Goal: Transaction & Acquisition: Purchase product/service

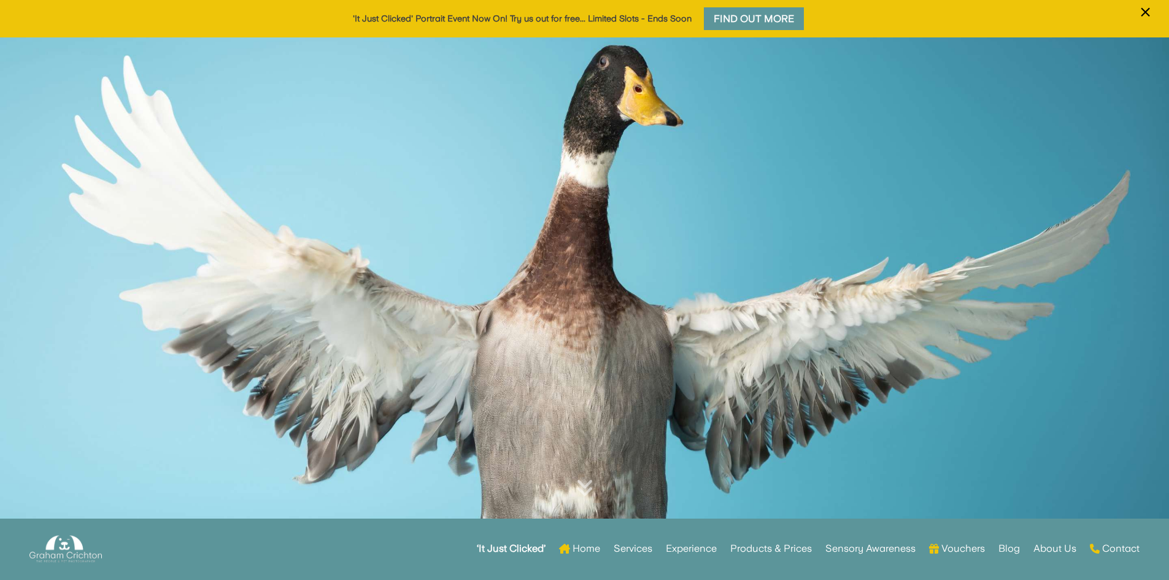
drag, startPoint x: 152, startPoint y: 288, endPoint x: 153, endPoint y: 282, distance: 6.3
click at [153, 282] on div at bounding box center [584, 297] width 1169 height 521
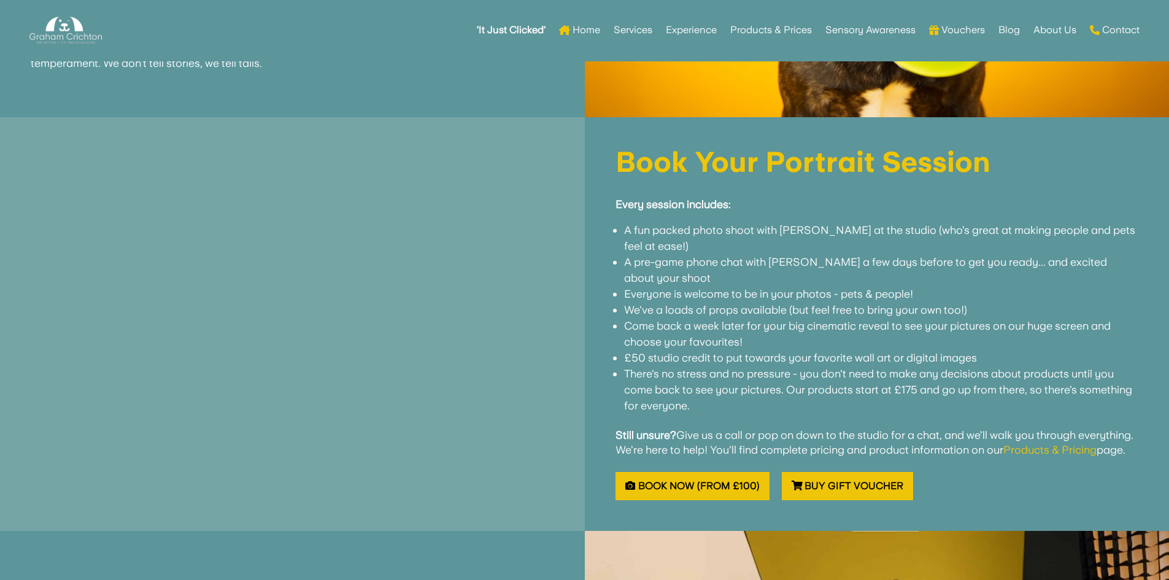
scroll to position [1043, 0]
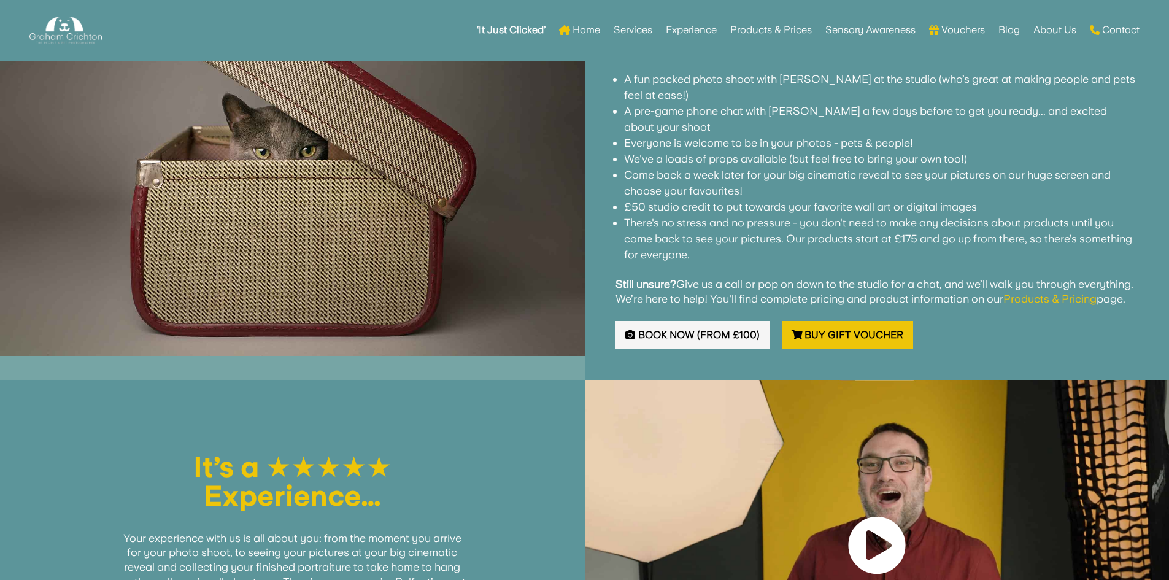
click at [661, 334] on link "Book Now (from £100)" at bounding box center [692, 335] width 154 height 29
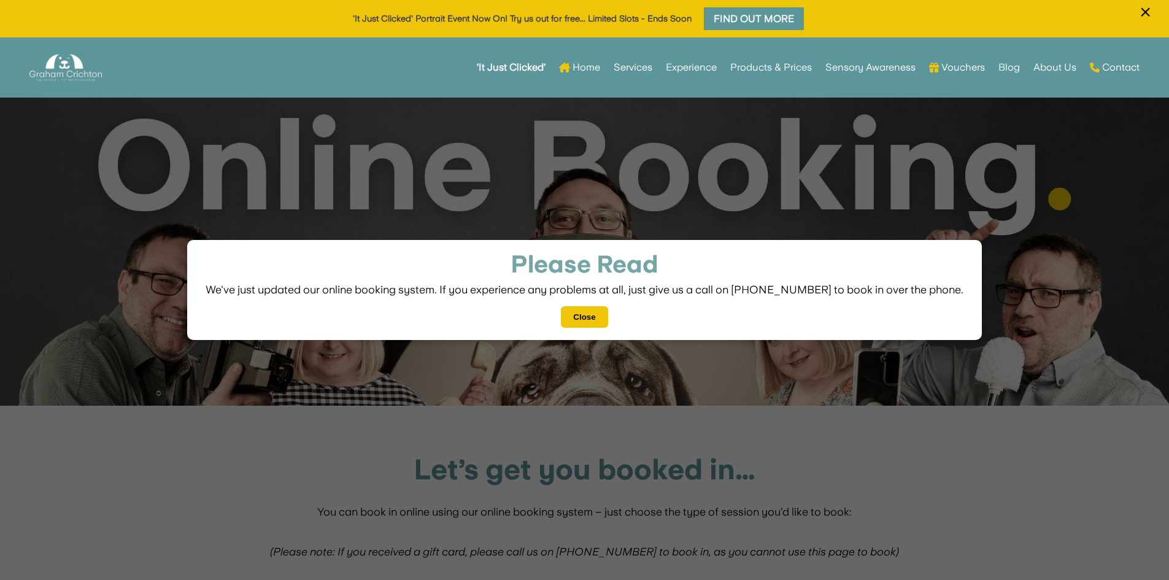
click at [594, 318] on button "Close" at bounding box center [584, 316] width 47 height 21
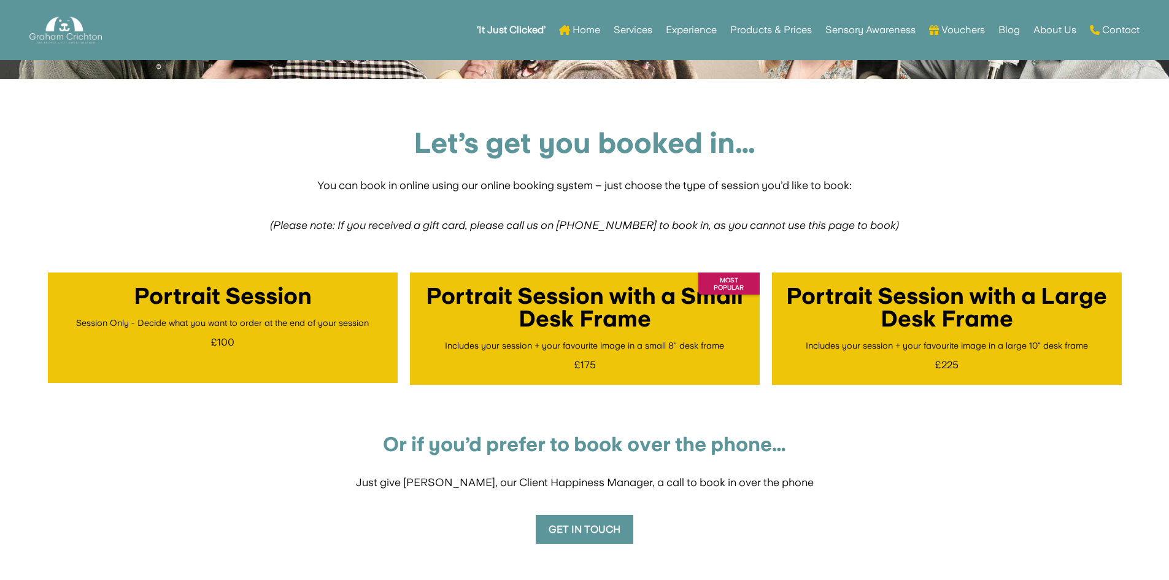
scroll to position [368, 0]
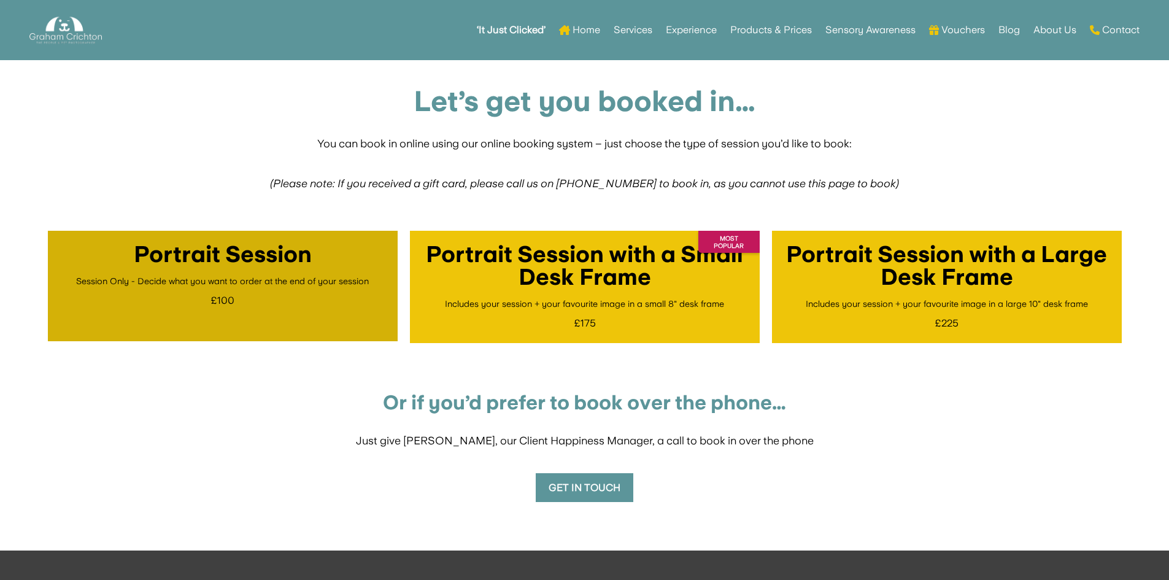
click at [210, 290] on link "Portrait Session Session Only - Decide what you want to order at the end of you…" at bounding box center [223, 286] width 350 height 110
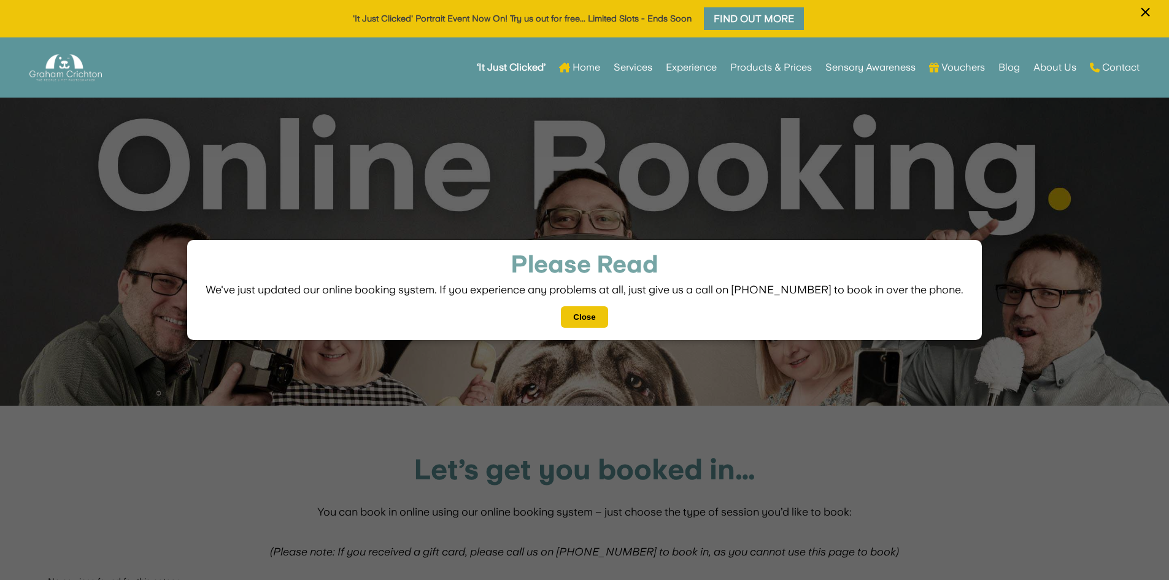
click at [606, 323] on button "Close" at bounding box center [584, 316] width 47 height 21
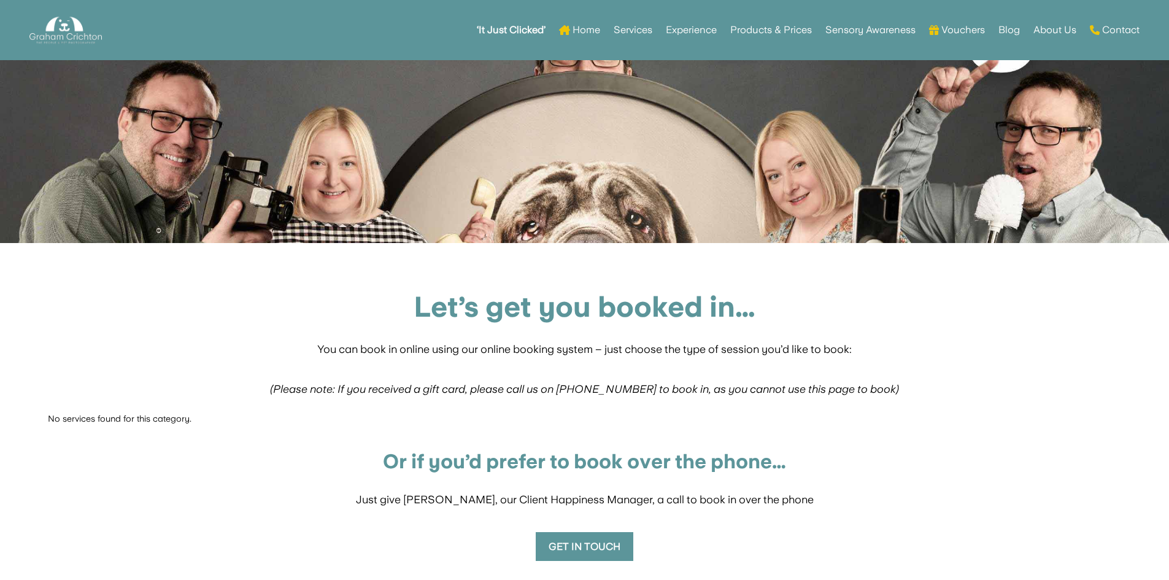
scroll to position [184, 0]
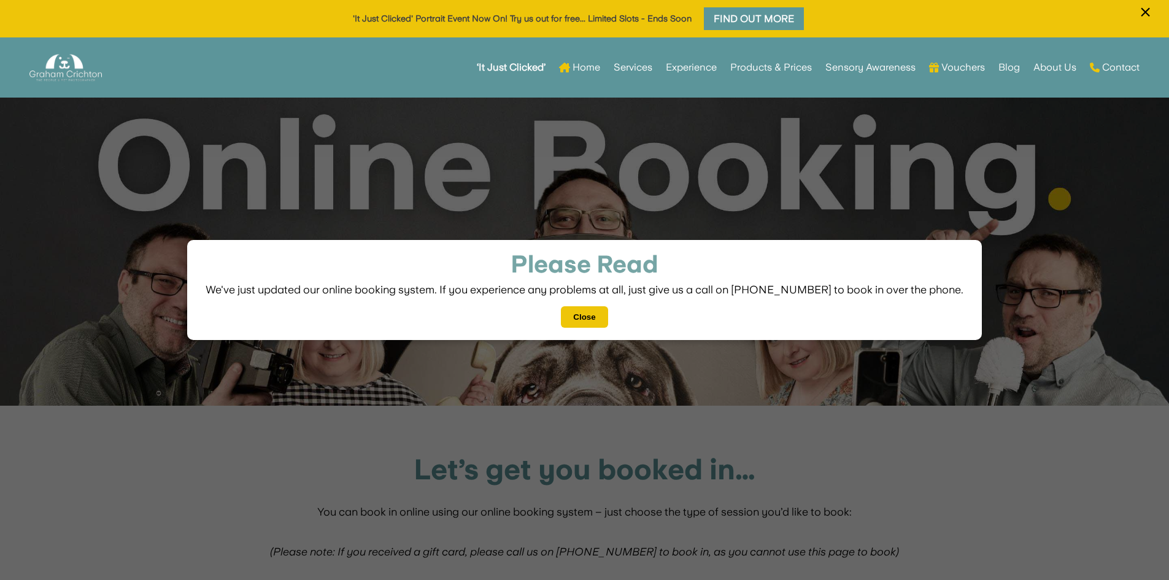
click at [593, 316] on button "Close" at bounding box center [584, 316] width 47 height 21
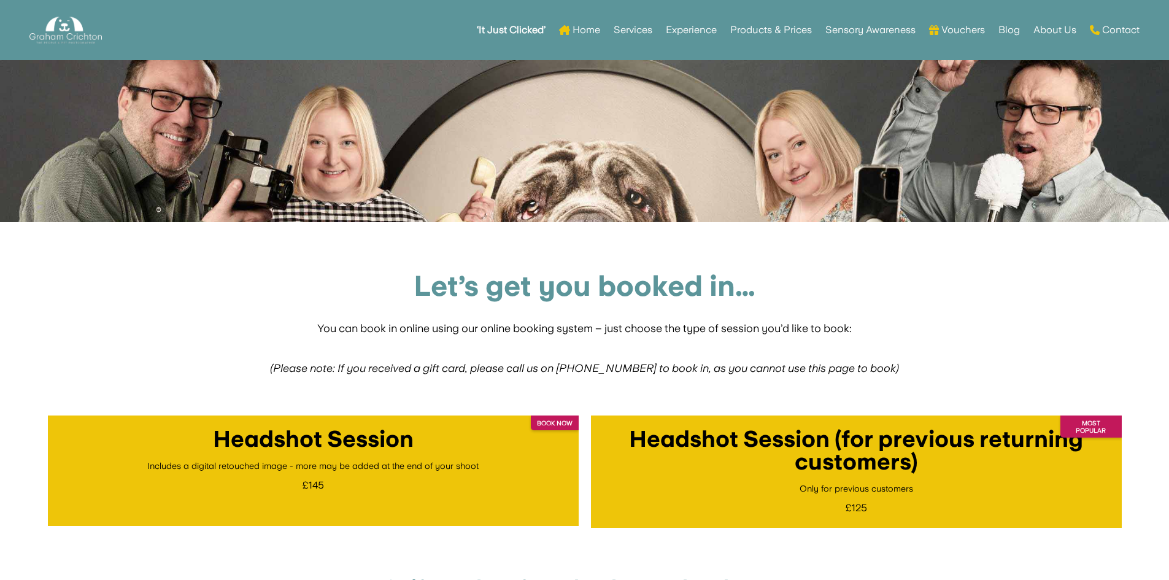
scroll to position [184, 0]
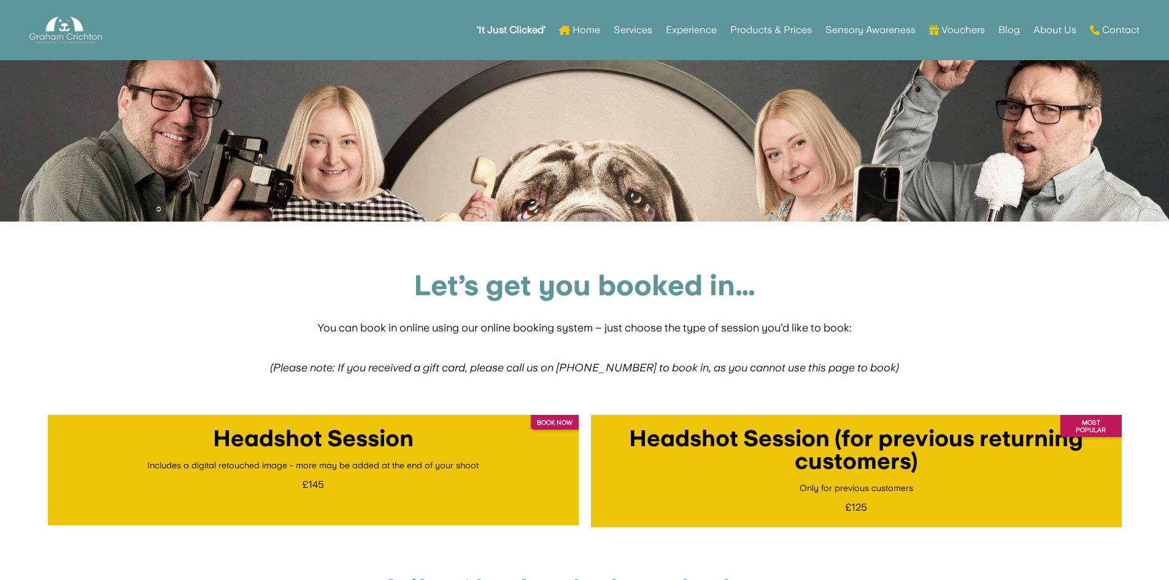
click at [633, 322] on span "You can book in online using our online booking system – just choose the type o…" at bounding box center [584, 327] width 534 height 13
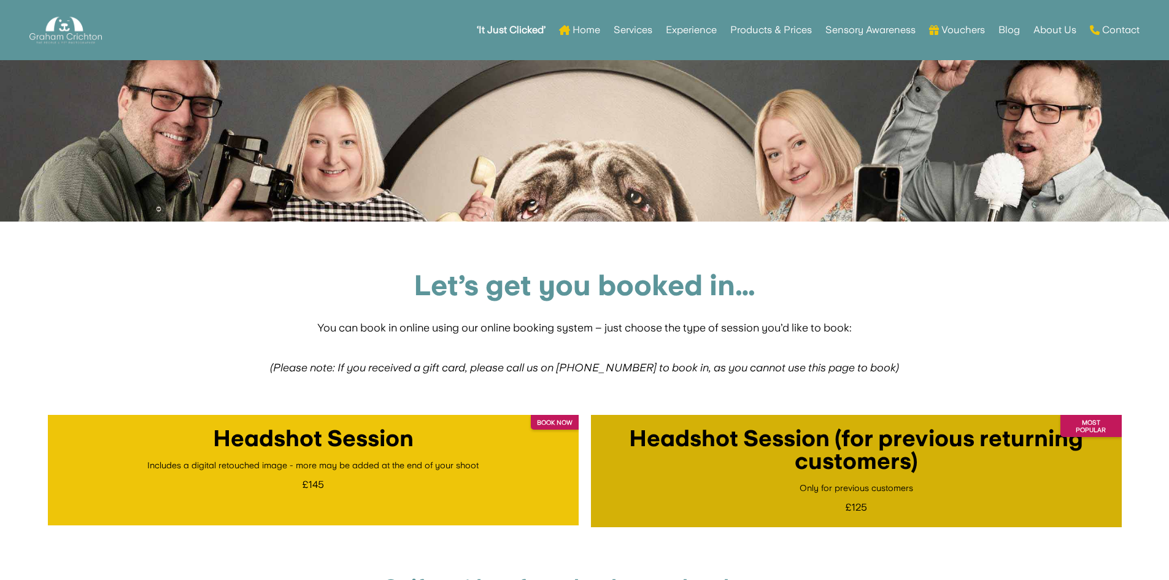
click at [836, 495] on link "MOST POPULAR Headshot Session (for previous returning customers) Only for previ…" at bounding box center [856, 471] width 531 height 112
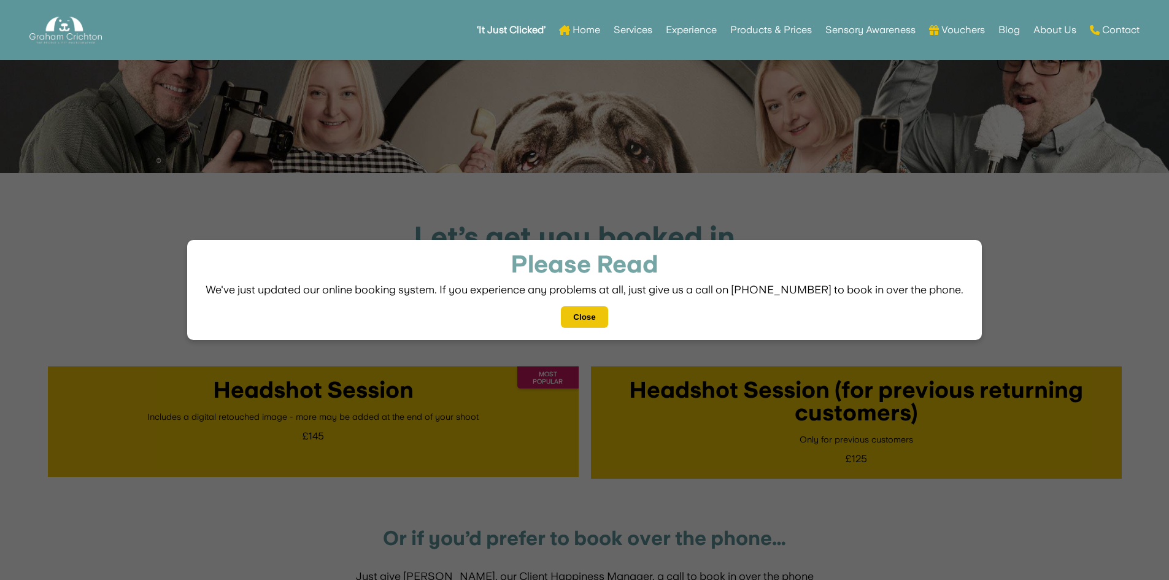
scroll to position [238, 0]
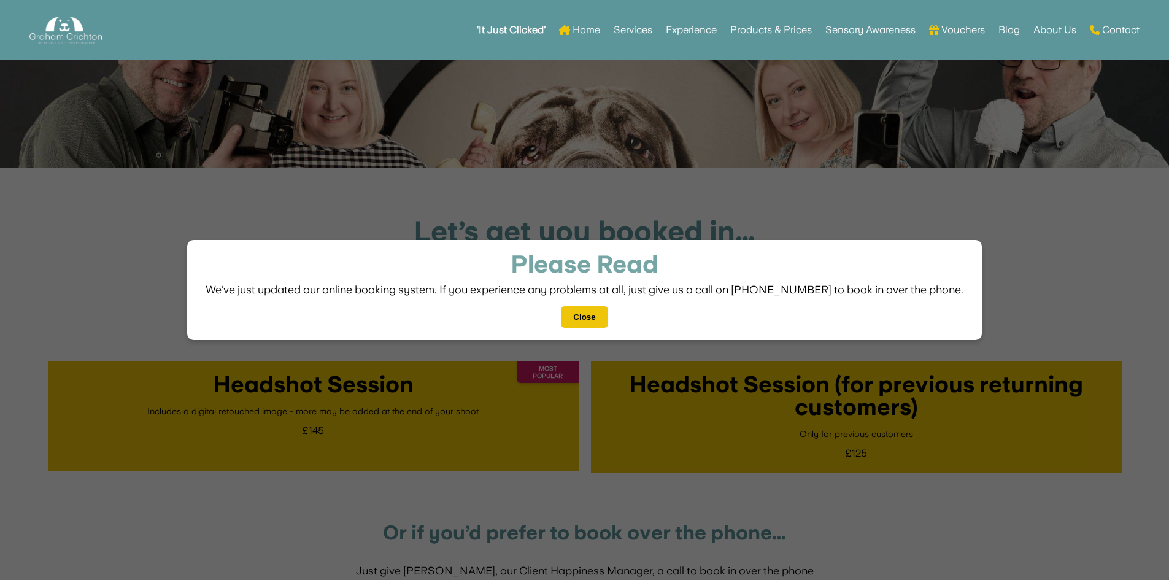
click at [584, 315] on button "Close" at bounding box center [584, 316] width 47 height 21
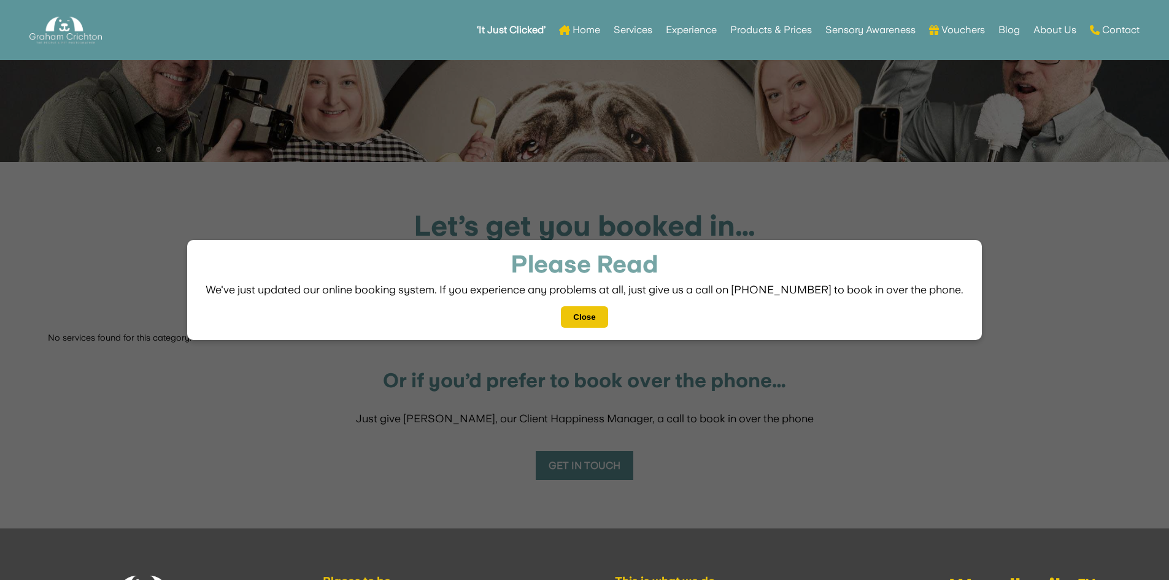
scroll to position [245, 0]
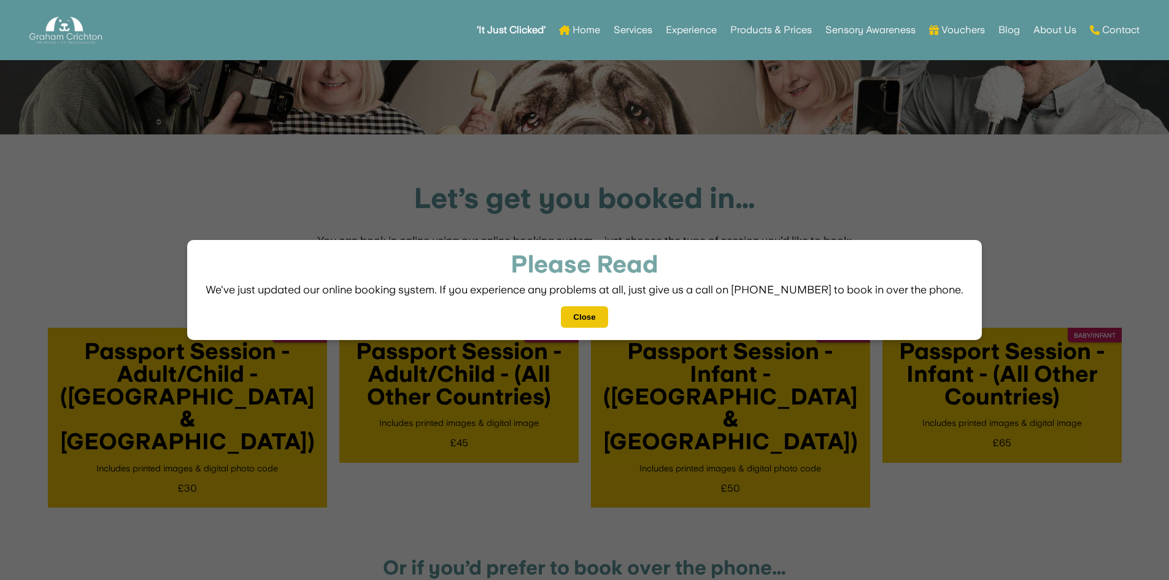
scroll to position [307, 0]
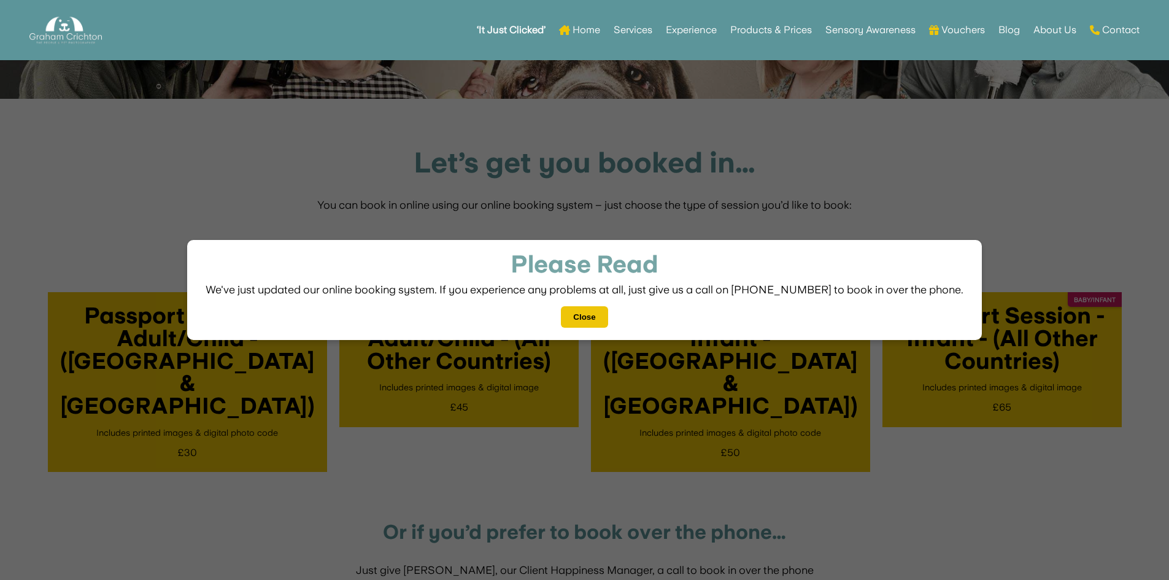
click at [590, 314] on button "Close" at bounding box center [584, 316] width 47 height 21
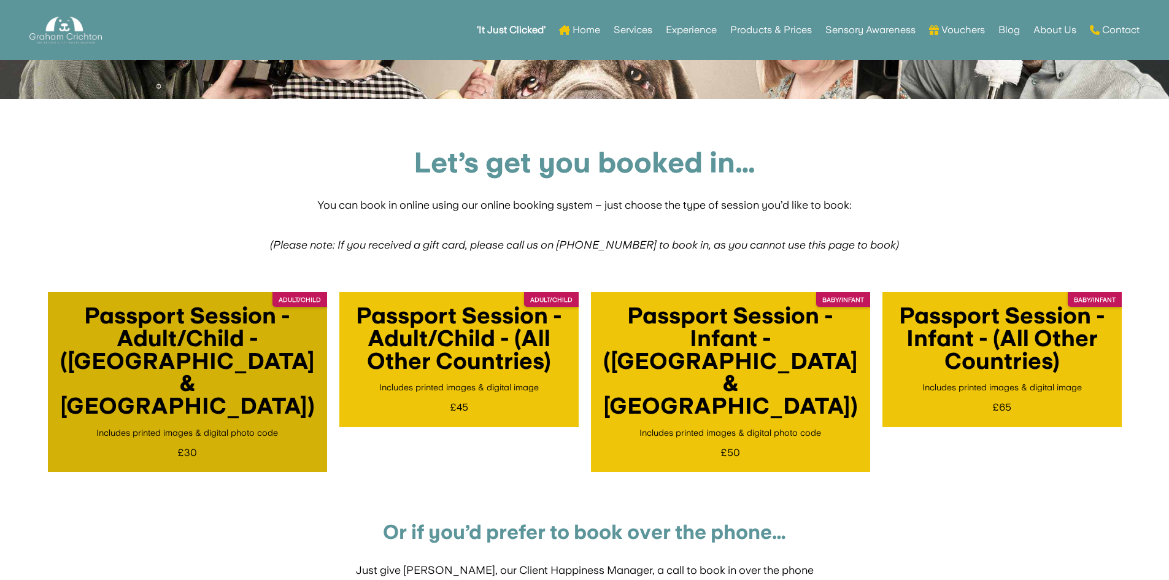
click at [183, 350] on h4 "Passport Session - Adult/Child - (UK & Ireland)" at bounding box center [187, 363] width 255 height 119
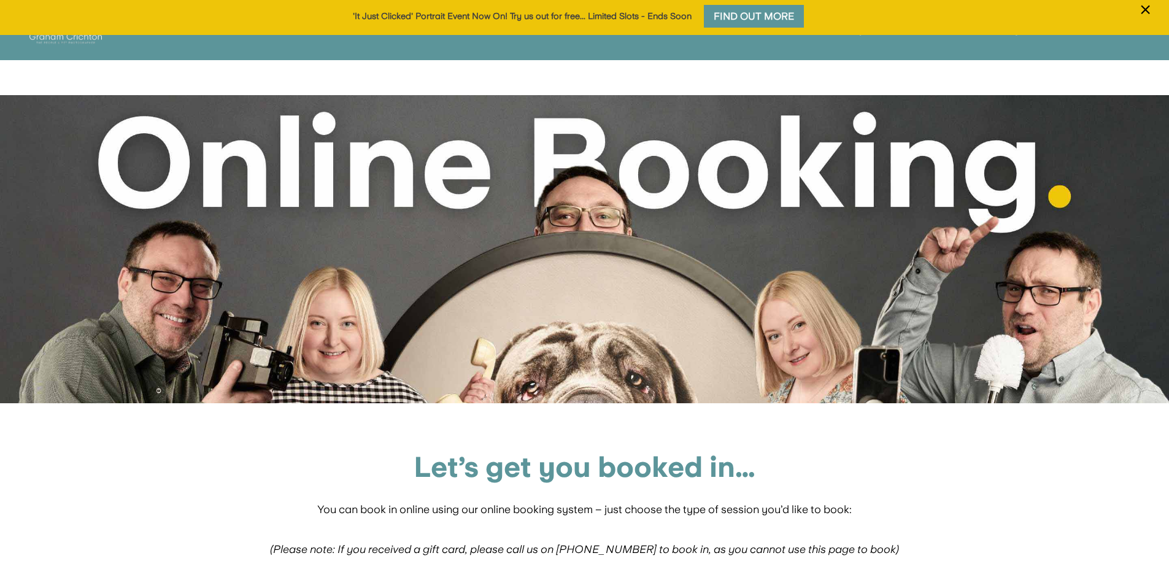
scroll to position [0, 0]
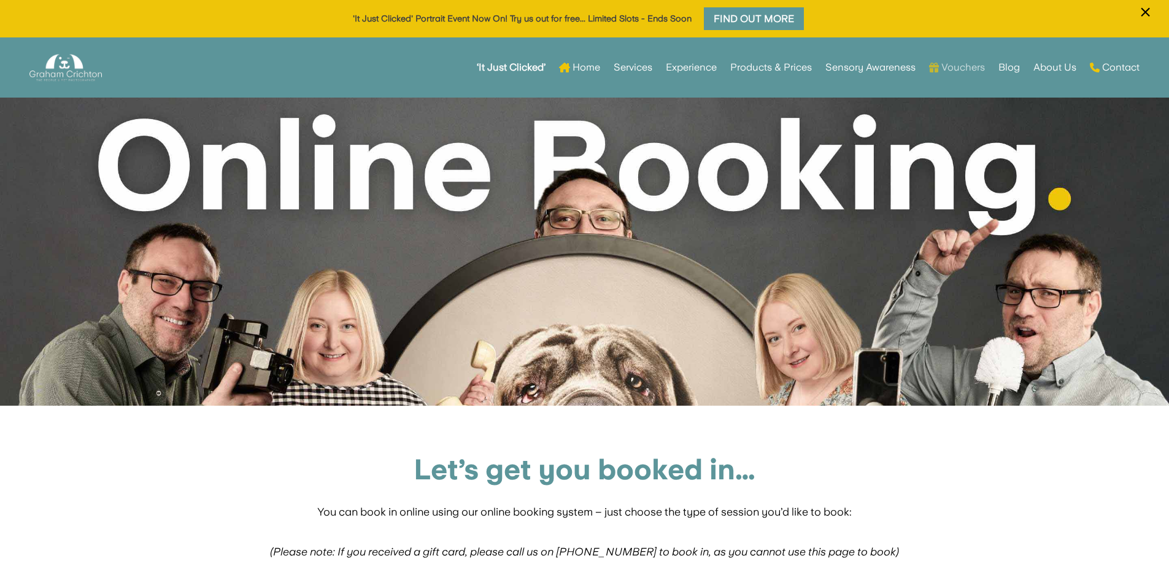
click at [953, 67] on link "Vouchers" at bounding box center [957, 68] width 56 height 48
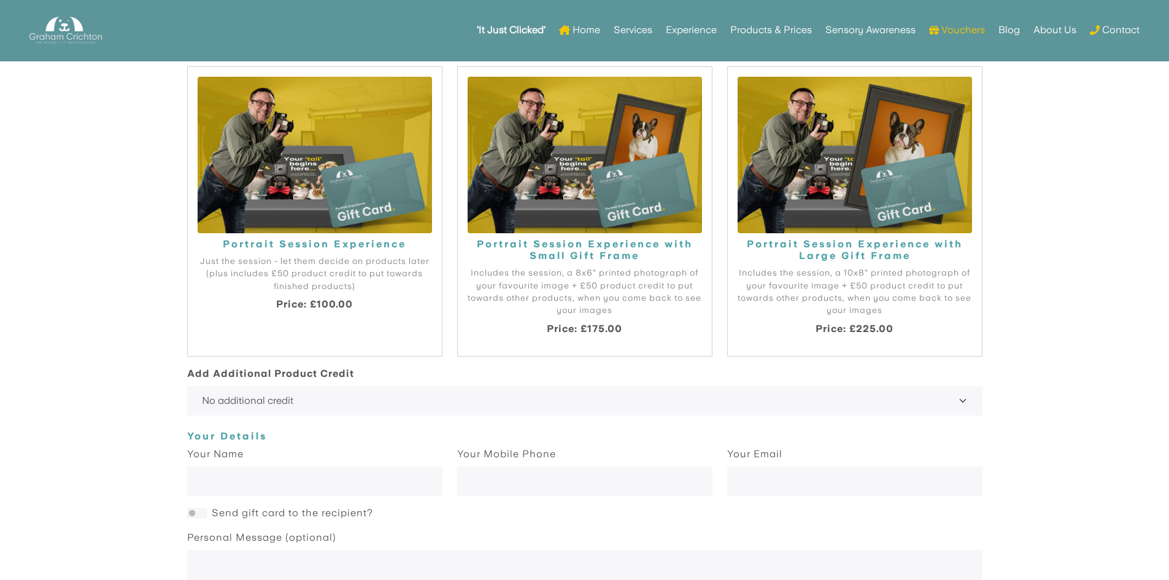
scroll to position [1158, 0]
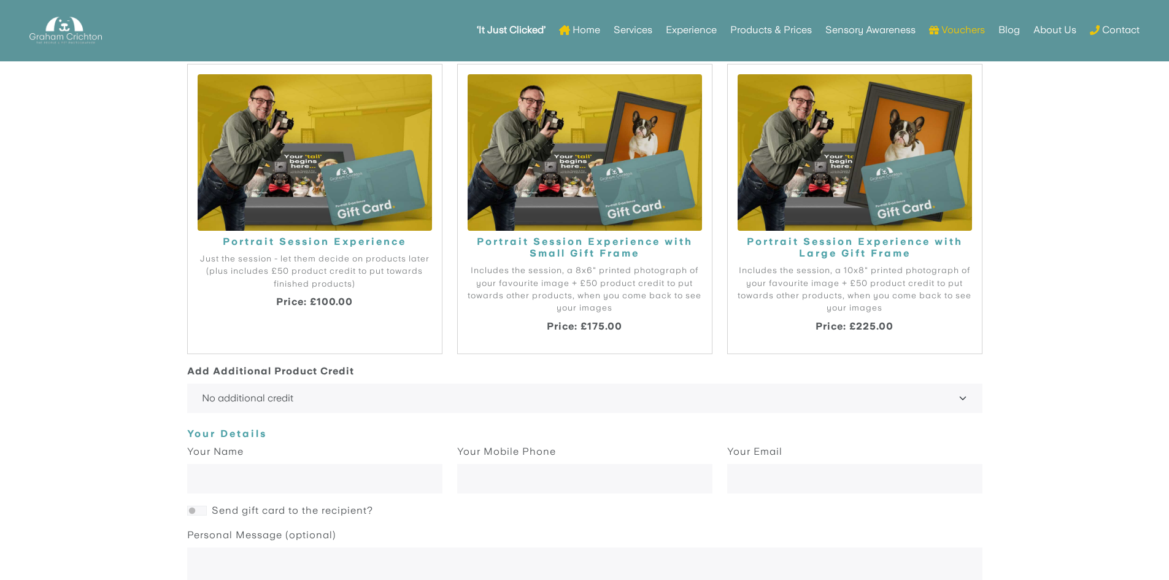
click at [539, 174] on img at bounding box center [585, 152] width 234 height 156
radio input "true"
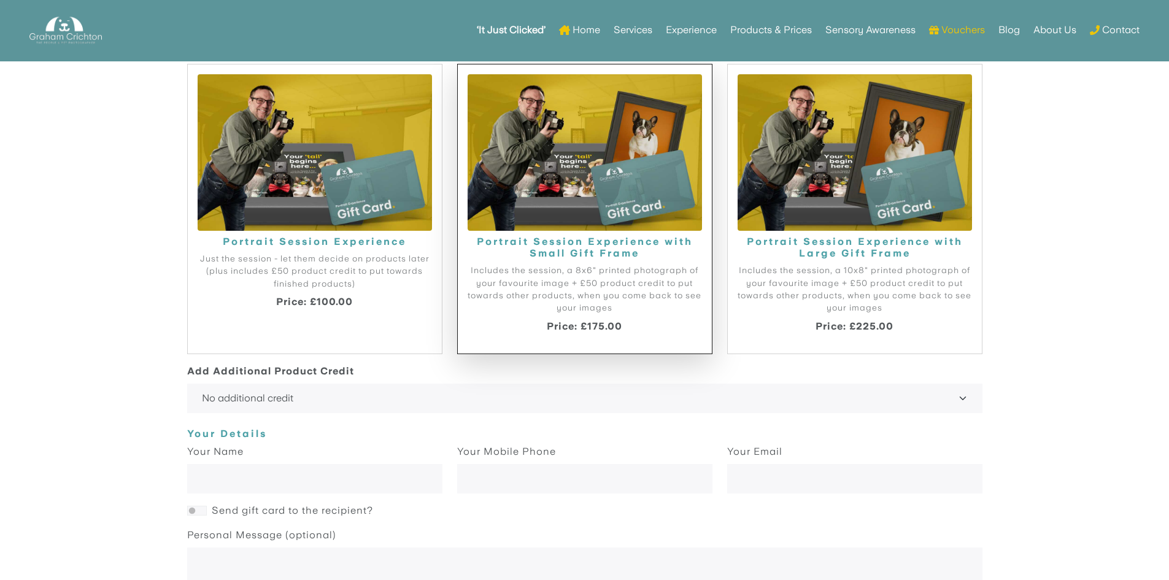
click at [298, 183] on img at bounding box center [315, 152] width 234 height 156
radio input "true"
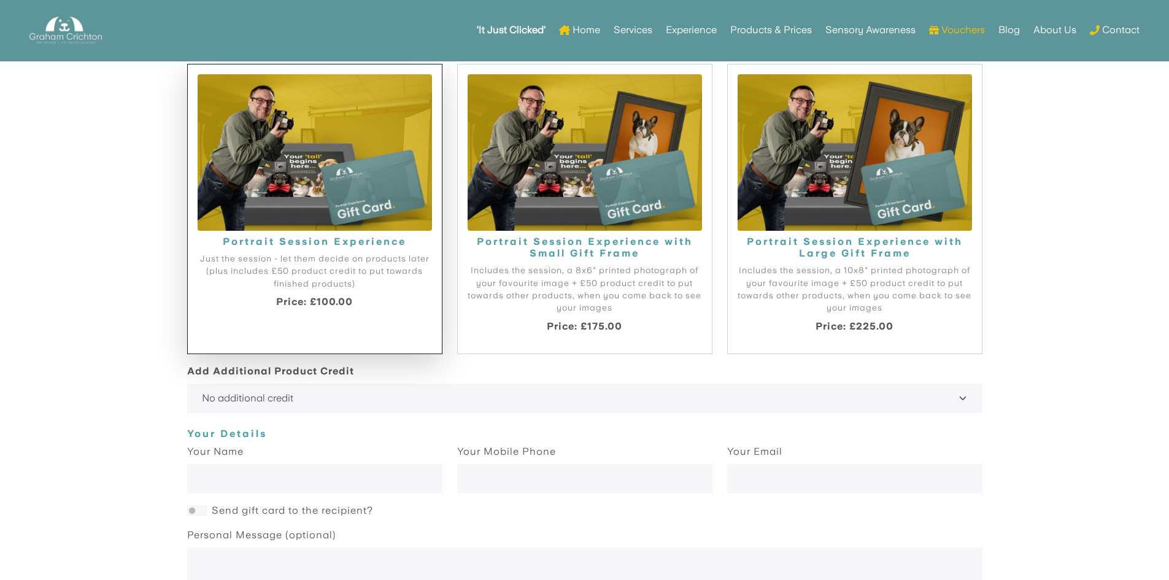
click at [871, 201] on img at bounding box center [855, 152] width 234 height 156
radio input "true"
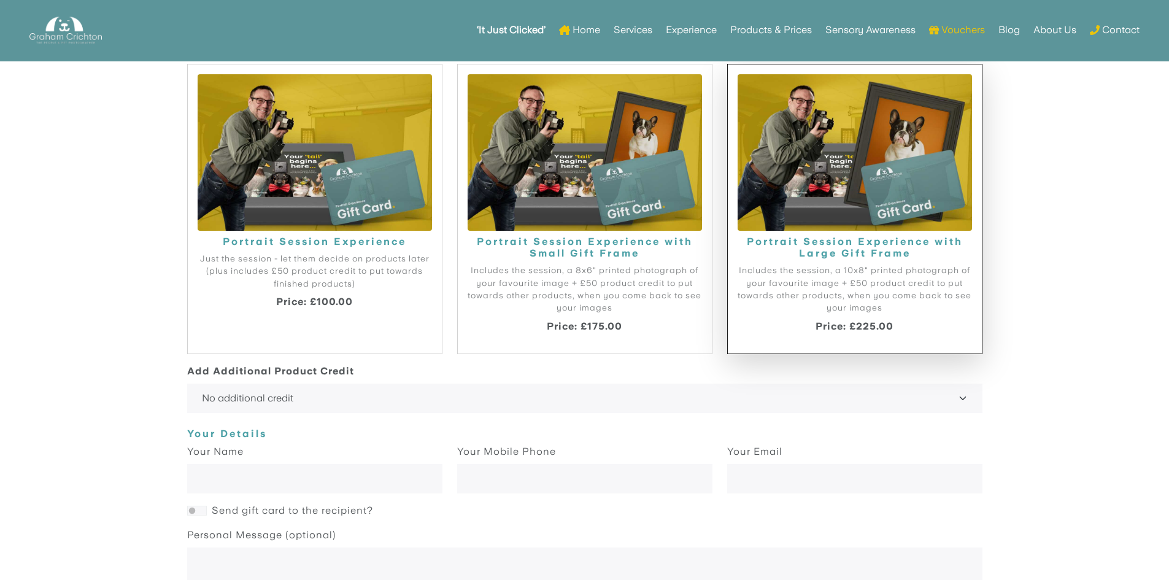
click at [600, 206] on img at bounding box center [585, 152] width 234 height 156
radio input "true"
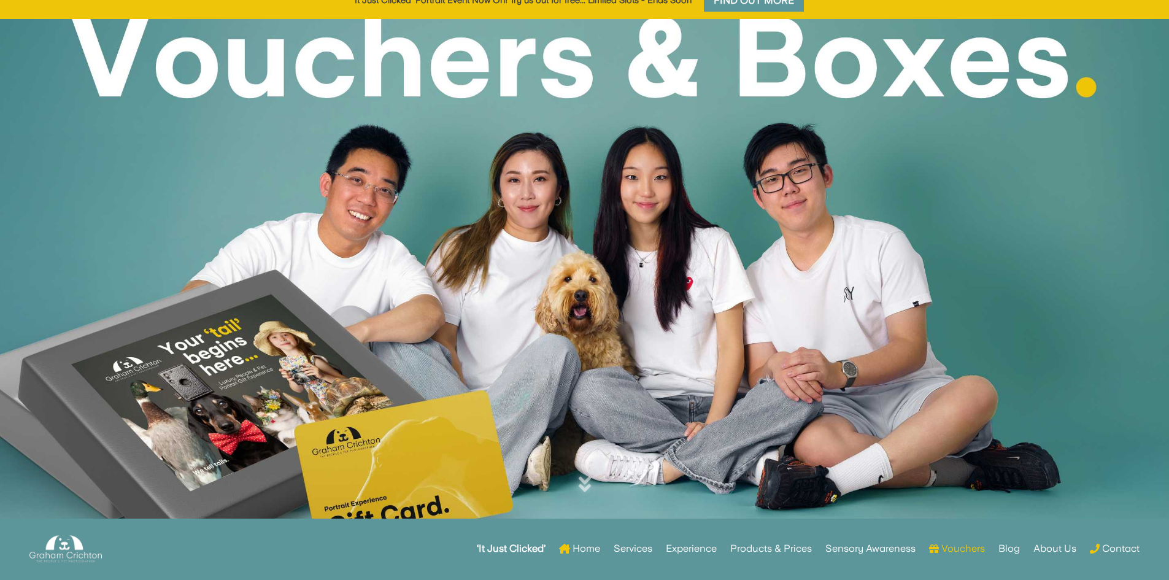
scroll to position [0, 0]
